Goal: Task Accomplishment & Management: Complete application form

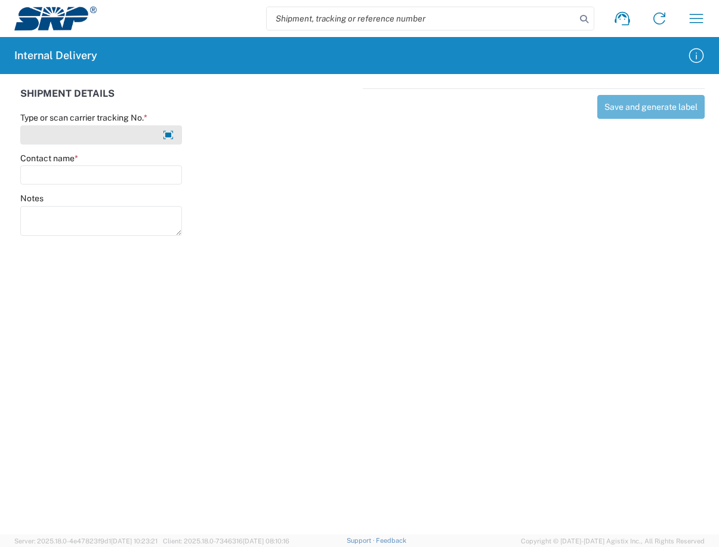
click at [79, 128] on input "Type or scan carrier tracking No. *" at bounding box center [101, 134] width 162 height 19
type input "g"
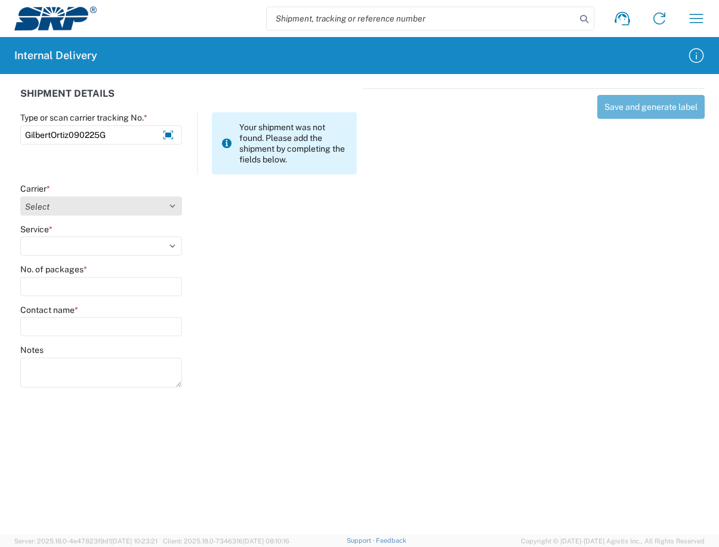
type input "GilbertOrtiz090225G"
click at [173, 208] on select "Select Amazon Logistics ATI Trucking BC Dimerco Logistics Empire Southwest FedE…" at bounding box center [101, 205] width 162 height 19
select select "18713"
click at [20, 196] on select "Select Amazon Logistics ATI Trucking BC Dimerco Logistics Empire Southwest FedE…" at bounding box center [101, 205] width 162 height 19
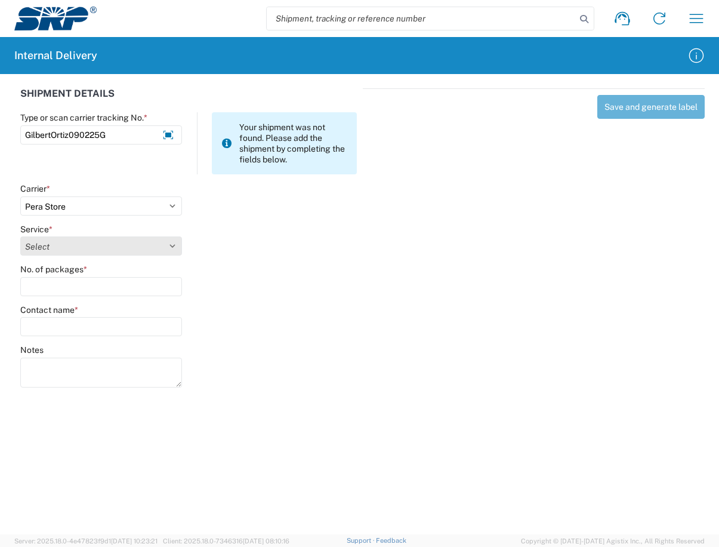
click at [173, 242] on select "Select Ground Inter-Office" at bounding box center [101, 245] width 162 height 19
select select "35763"
click at [20, 236] on select "Select Ground Inter-Office" at bounding box center [101, 245] width 162 height 19
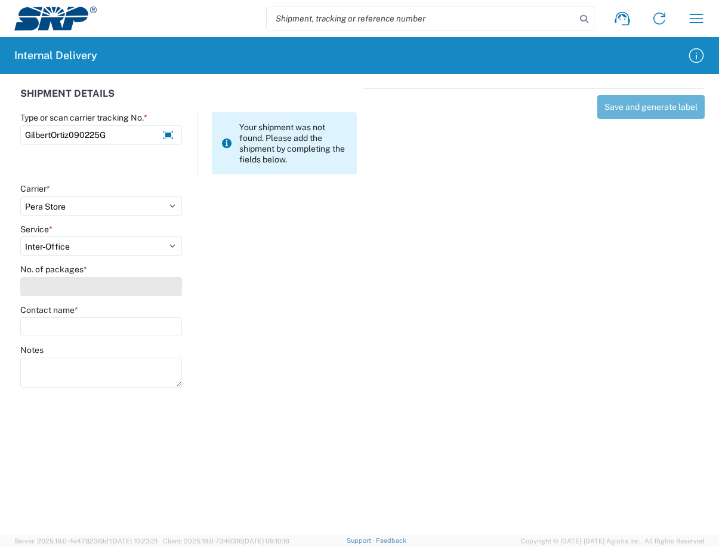
click at [78, 291] on input "No. of packages *" at bounding box center [101, 286] width 162 height 19
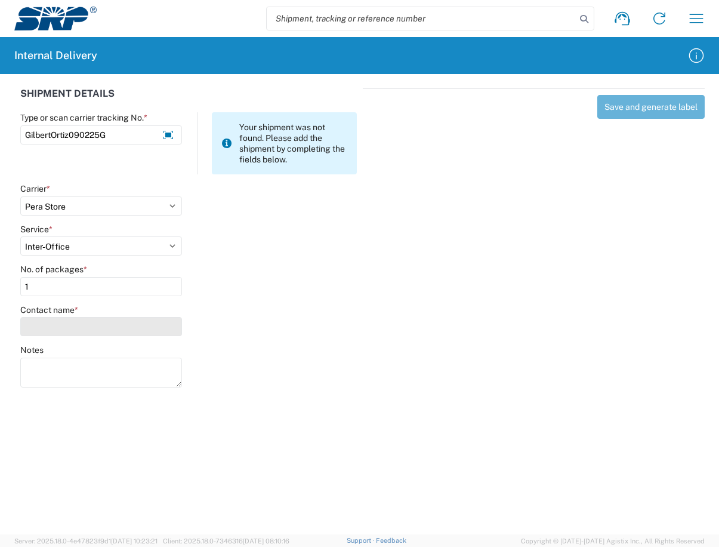
type input "1"
click at [87, 329] on input "Contact name *" at bounding box center [101, 326] width 162 height 19
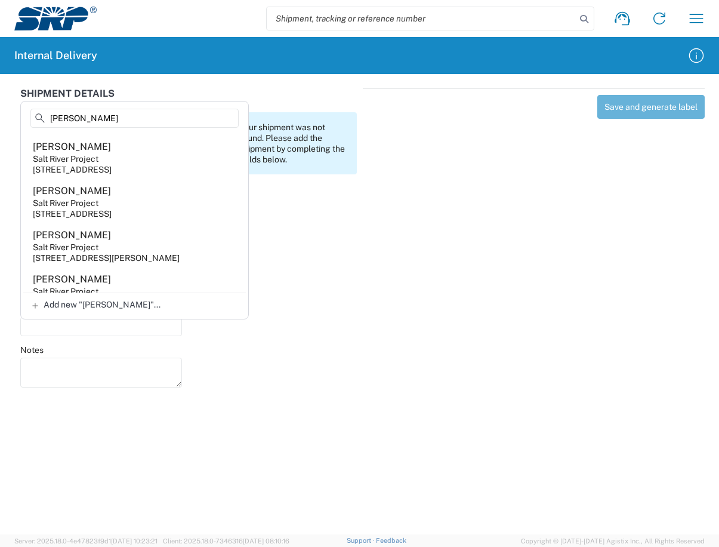
scroll to position [48, 0]
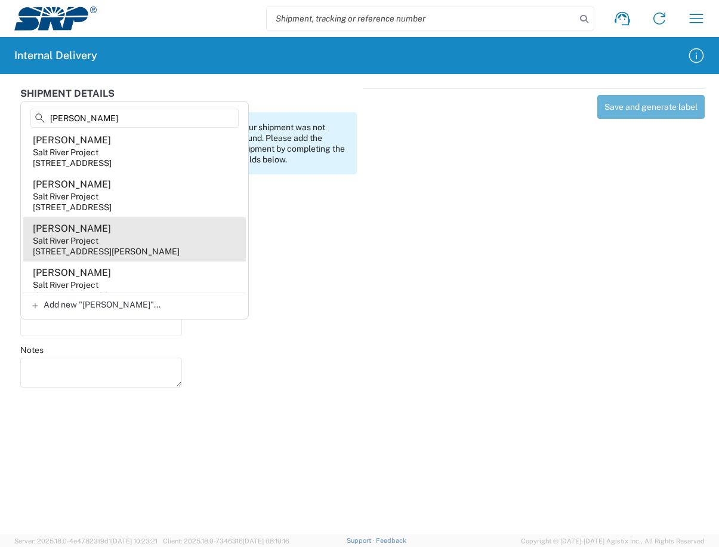
type input "[PERSON_NAME]"
click at [109, 237] on agx-address-suggestion-item "[PERSON_NAME] Salt River Project [STREET_ADDRESS][PERSON_NAME]" at bounding box center [134, 239] width 223 height 44
type input "[PERSON_NAME]"
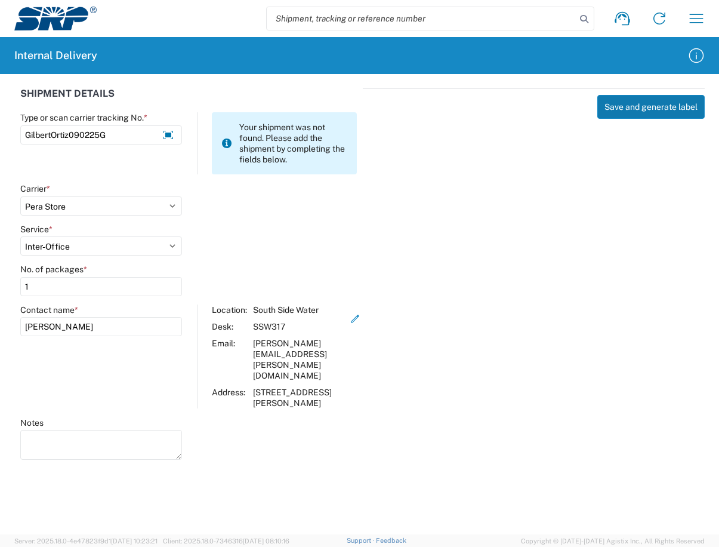
click at [639, 106] on button "Save and generate label" at bounding box center [651, 107] width 107 height 24
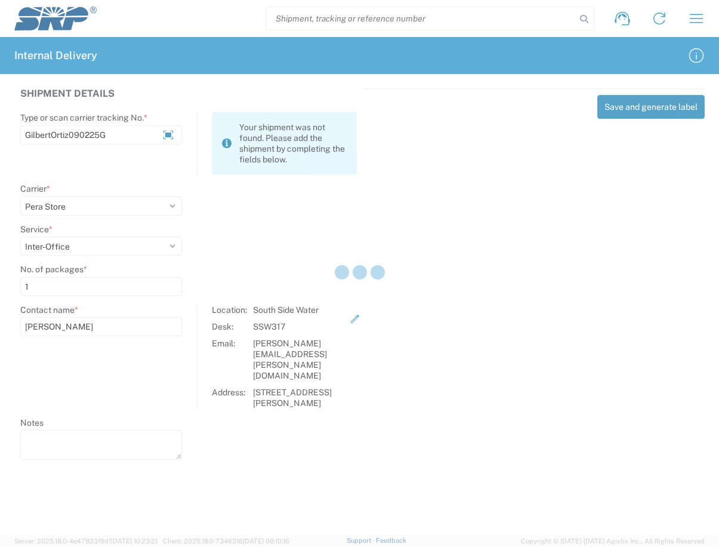
select select
